Goal: Information Seeking & Learning: Learn about a topic

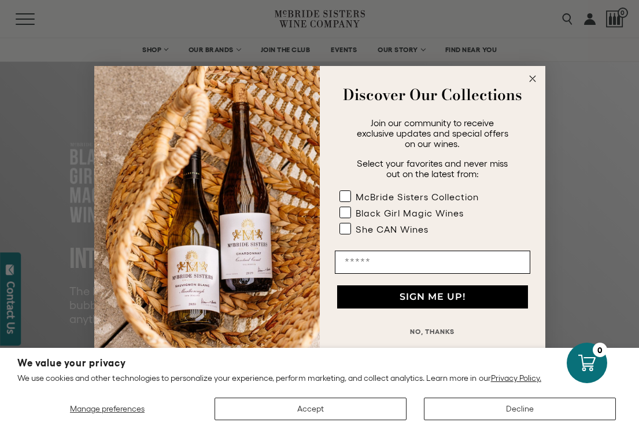
click at [530, 77] on circle "Close dialog" at bounding box center [532, 78] width 13 height 13
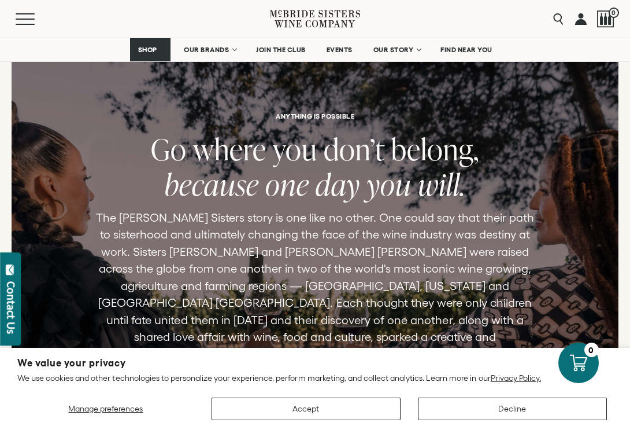
scroll to position [2452, 0]
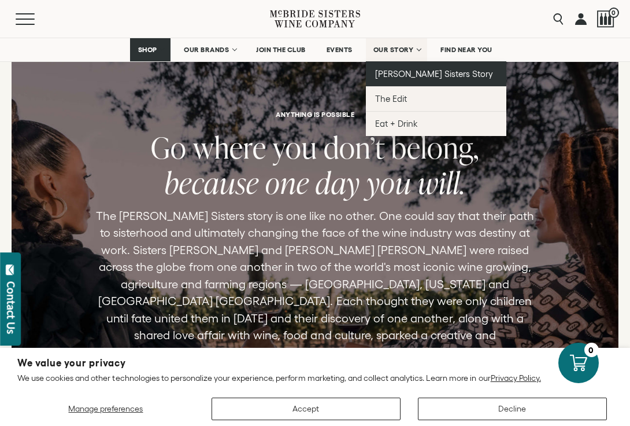
click at [408, 71] on span "[PERSON_NAME] Sisters Story" at bounding box center [434, 74] width 119 height 10
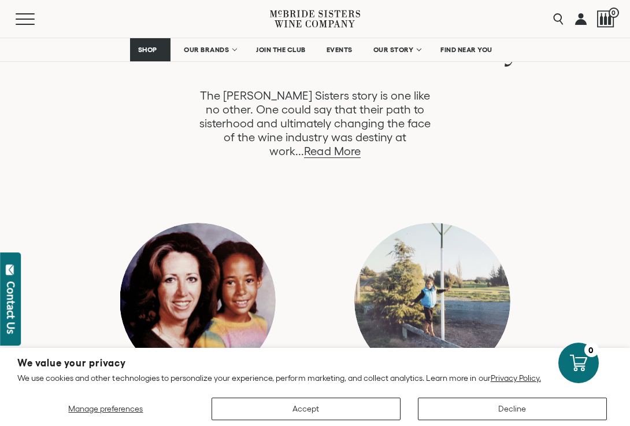
scroll to position [652, 0]
click at [360, 144] on link "Read More" at bounding box center [332, 150] width 56 height 13
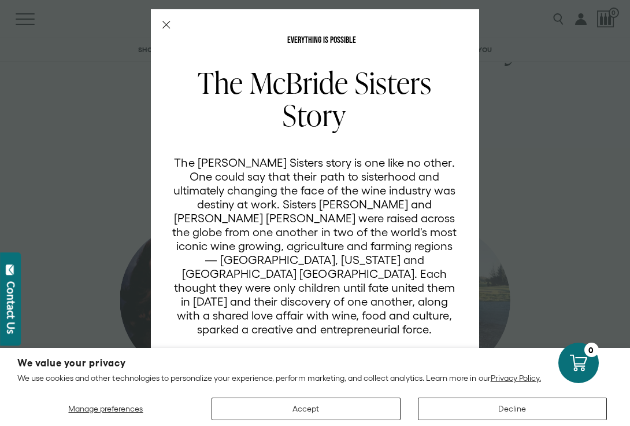
scroll to position [1, 0]
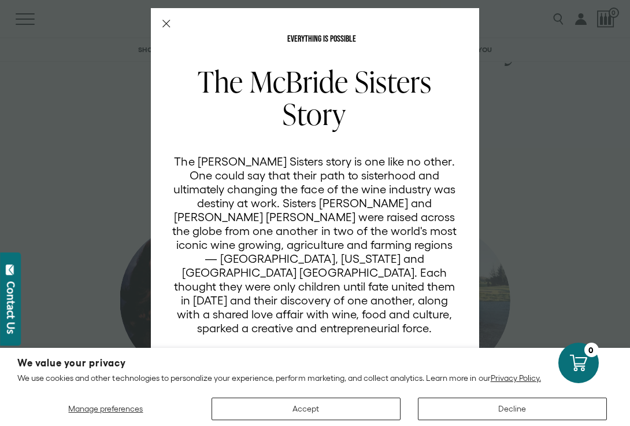
click at [162, 26] on icon "Close Modal" at bounding box center [166, 24] width 8 height 8
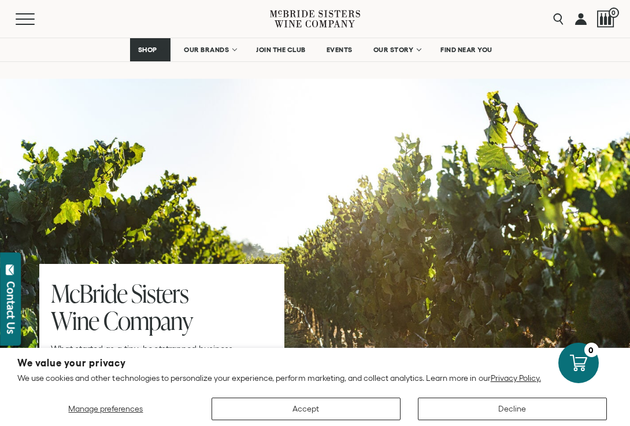
scroll to position [5291, 0]
